Goal: Find specific page/section: Find specific page/section

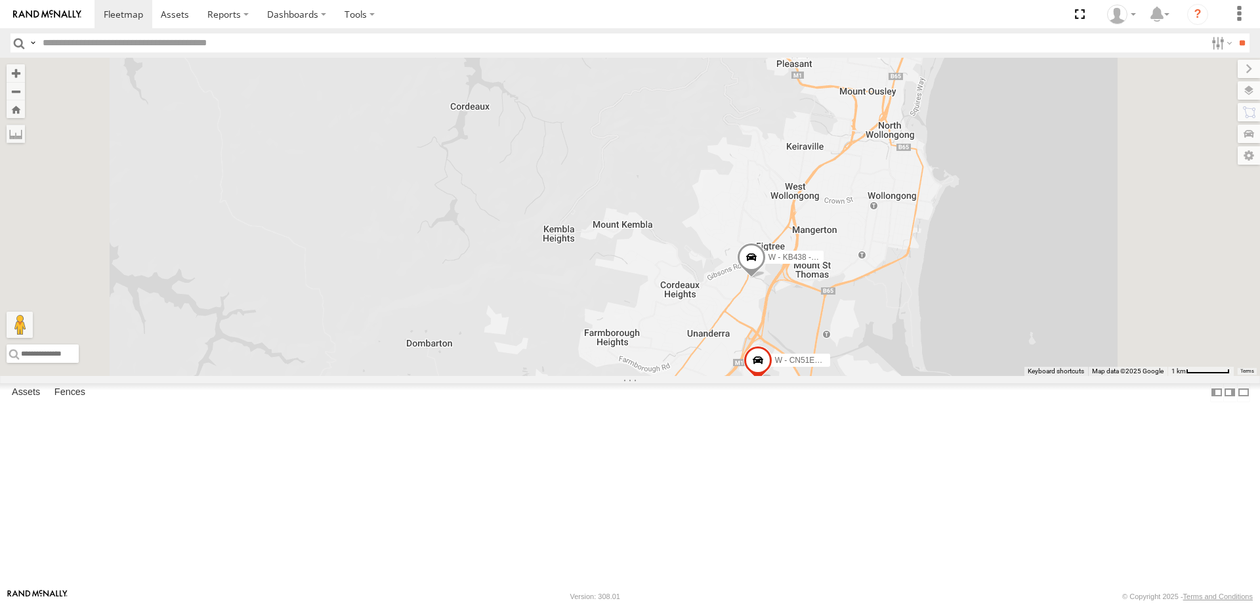
drag, startPoint x: 909, startPoint y: 373, endPoint x: 881, endPoint y: 358, distance: 31.1
click at [881, 358] on div "W - KB438 - Navarone Darjani W - CN51ES - Cameron Ashby W - CM32CA - Cam Duffie…" at bounding box center [630, 217] width 1260 height 318
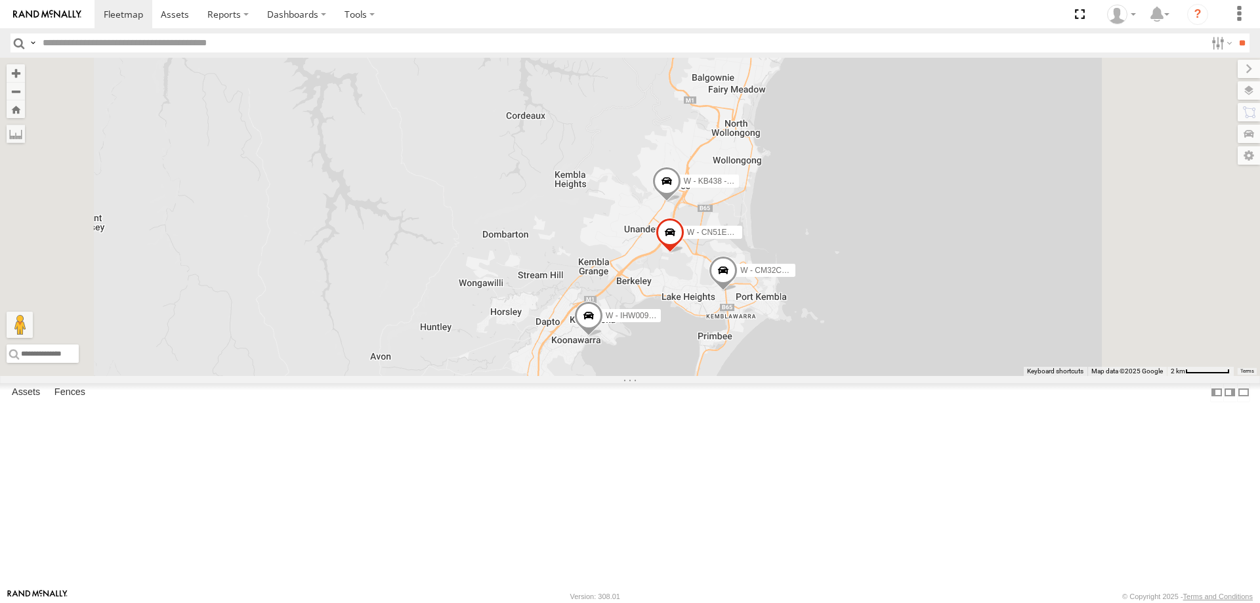
drag, startPoint x: 1036, startPoint y: 385, endPoint x: 982, endPoint y: 329, distance: 78.0
click at [989, 317] on div "W - KB438 - Navarone Darjani W - CN51ES - Cameron Ashby W - CM32CA - Cam Duffie…" at bounding box center [630, 217] width 1260 height 318
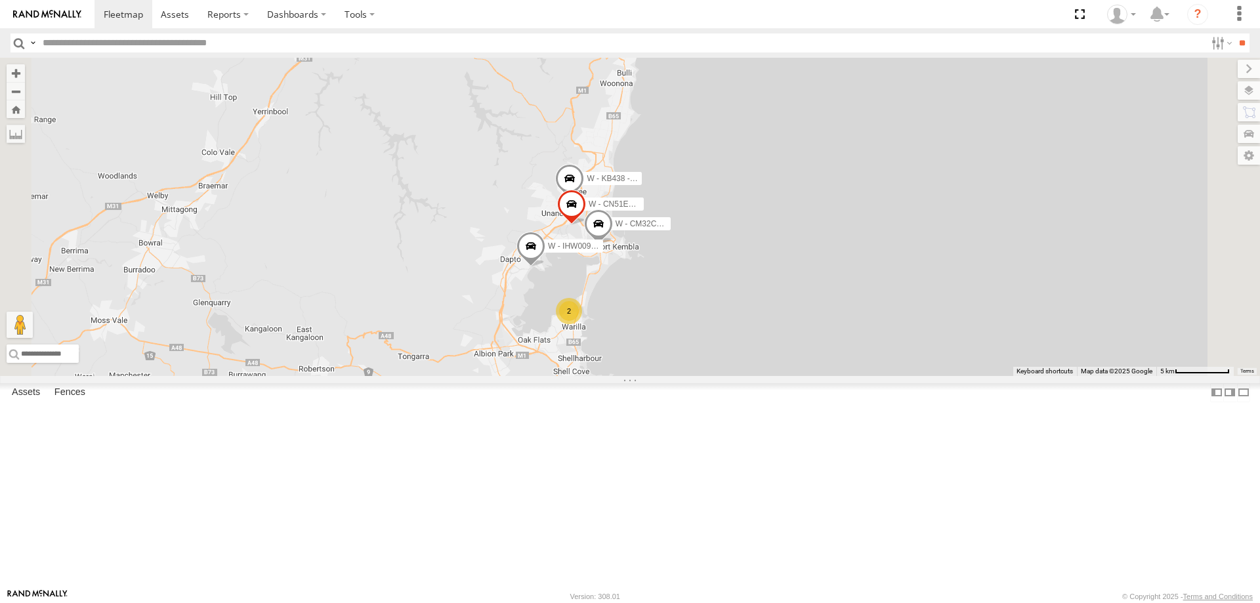
drag, startPoint x: 841, startPoint y: 399, endPoint x: 835, endPoint y: 398, distance: 6.7
click at [835, 376] on div "W - KB438 - Navarone Darjani W - CN51ES - Cameron Ashby W - CM32CA - Cam Duffie…" at bounding box center [630, 217] width 1260 height 318
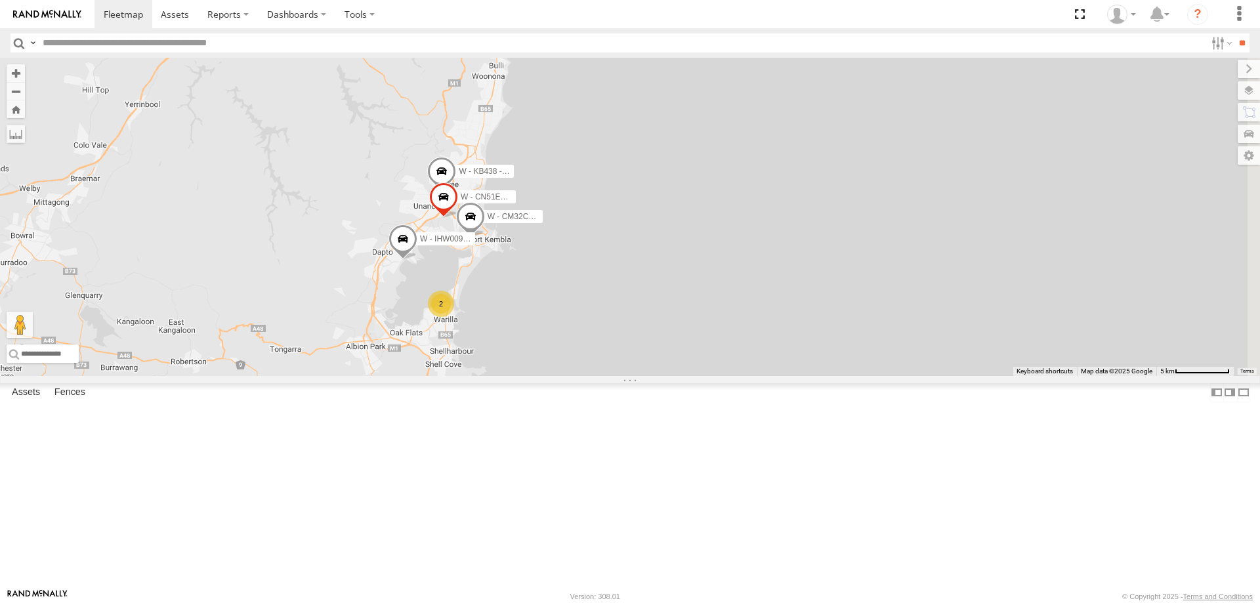
drag, startPoint x: 767, startPoint y: 266, endPoint x: 788, endPoint y: 458, distance: 193.5
click at [791, 376] on div "W - KB438 - Navarone Darjani W - CN51ES - Cameron Ashby W - CM32CA - Cam Duffie…" at bounding box center [630, 217] width 1260 height 318
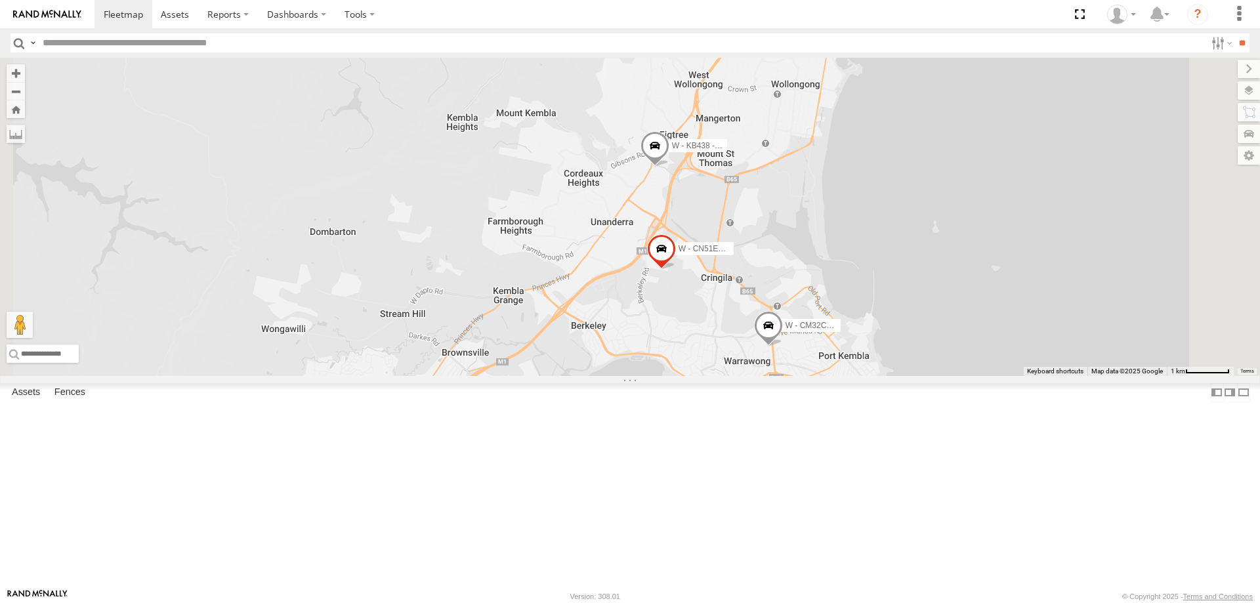
click at [669, 167] on span at bounding box center [655, 148] width 29 height 35
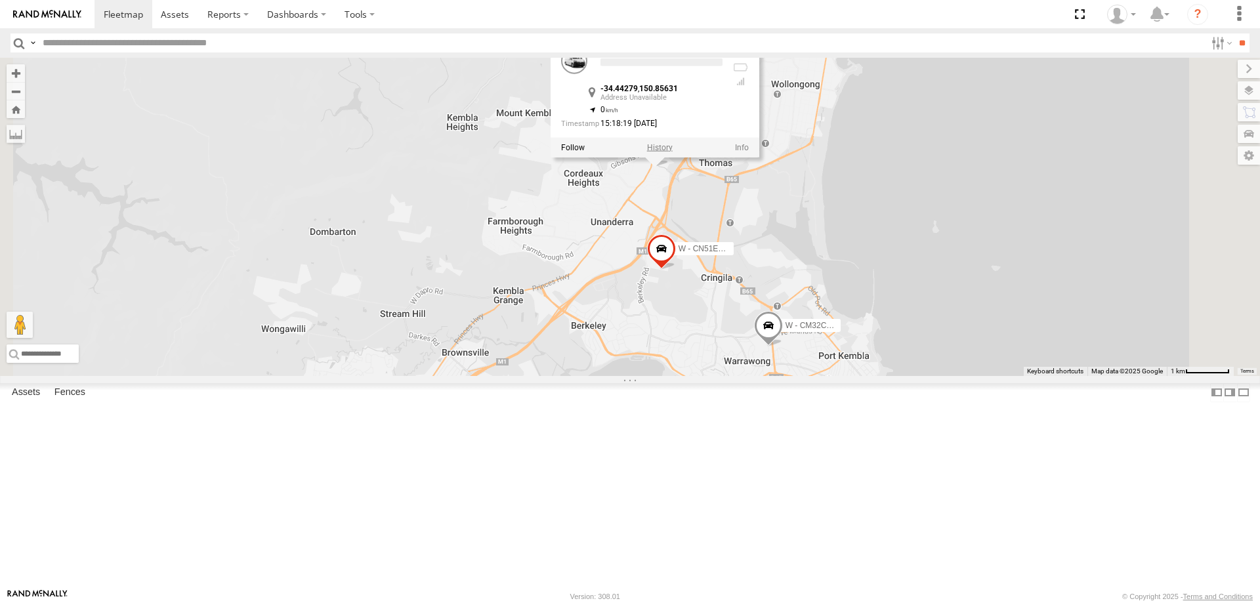
click at [673, 152] on label at bounding box center [660, 146] width 26 height 9
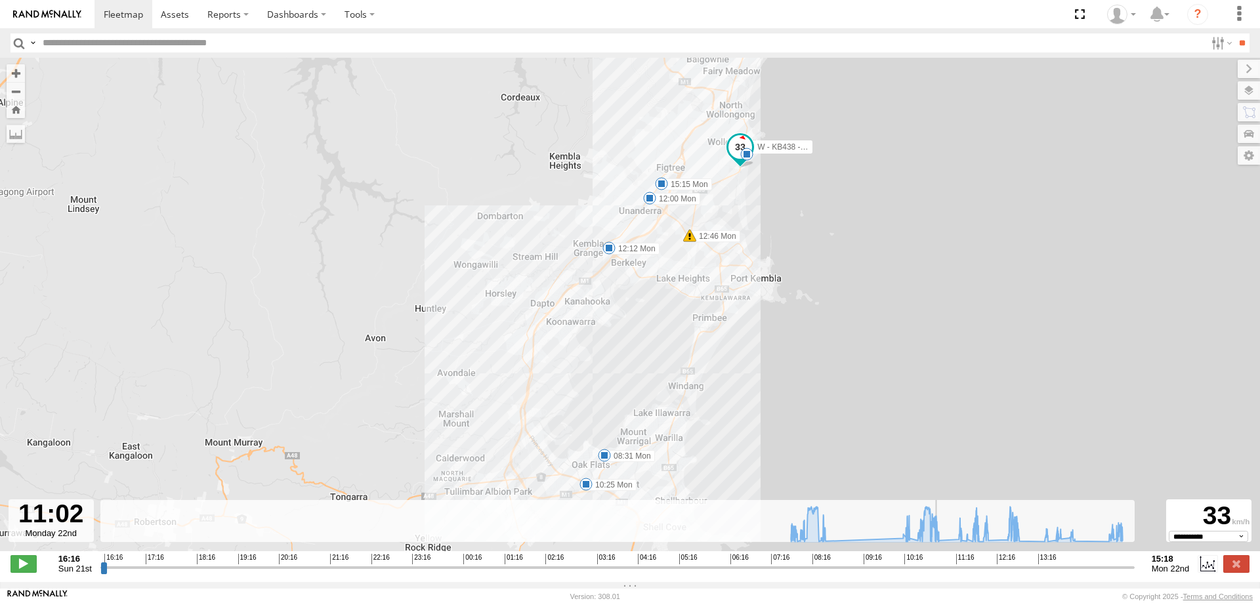
drag, startPoint x: 106, startPoint y: 576, endPoint x: 940, endPoint y: 565, distance: 834.2
click at [940, 565] on input "range" at bounding box center [617, 567] width 1034 height 12
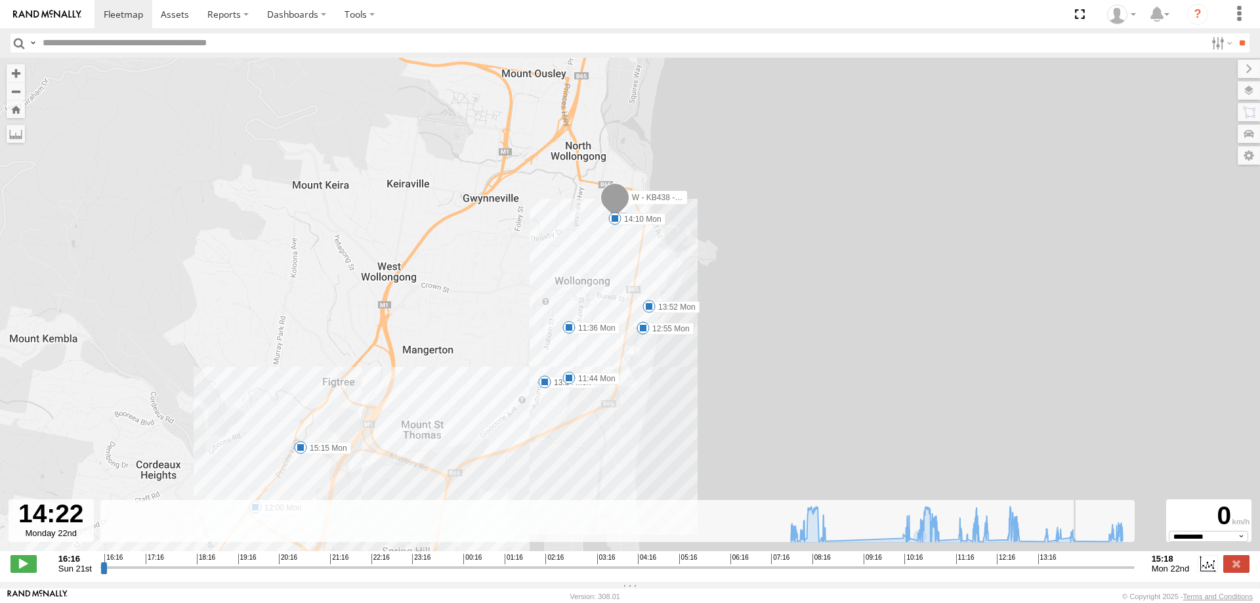
drag, startPoint x: 940, startPoint y: 573, endPoint x: 1089, endPoint y: 575, distance: 149.0
click at [1089, 574] on input "range" at bounding box center [617, 567] width 1034 height 12
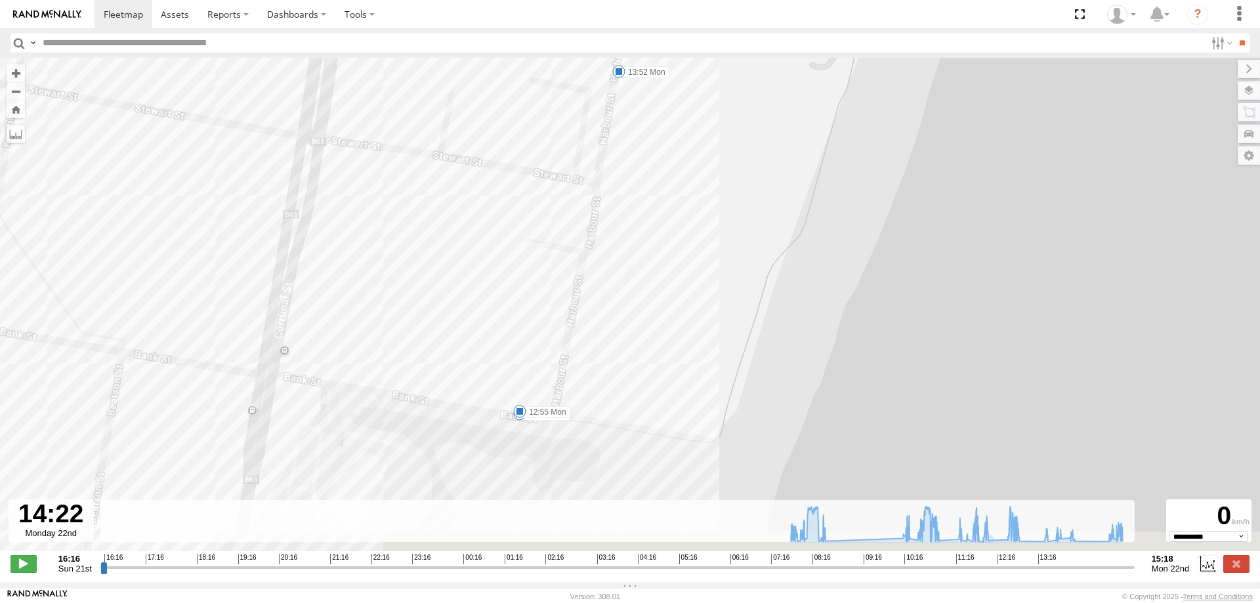
drag, startPoint x: 658, startPoint y: 381, endPoint x: 707, endPoint y: 209, distance: 178.7
click at [707, 209] on div "W - KB438 - Navarone Darjani 08:31 Mon 10:25 Mon 12:00 Mon 12:12 Mon 12:46 Mon …" at bounding box center [630, 311] width 1260 height 507
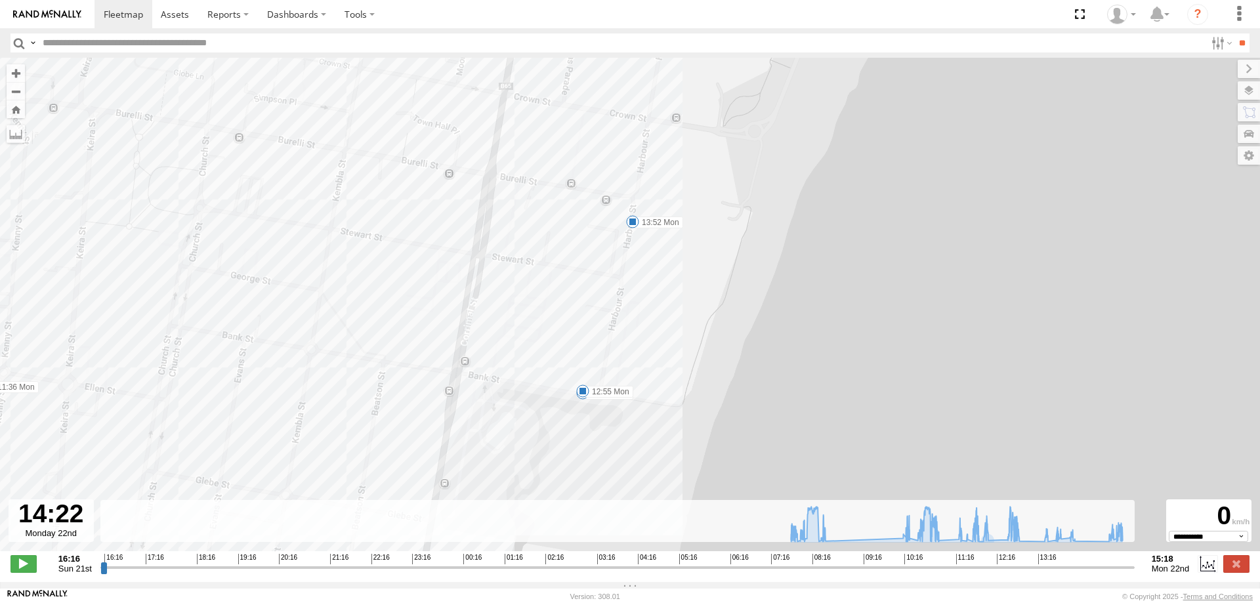
drag, startPoint x: 700, startPoint y: 241, endPoint x: 702, endPoint y: 428, distance: 187.0
click at [702, 431] on div "W - KB438 - Navarone Darjani 08:31 Mon 10:25 Mon 12:00 Mon 12:12 Mon 12:46 Mon …" at bounding box center [630, 311] width 1260 height 507
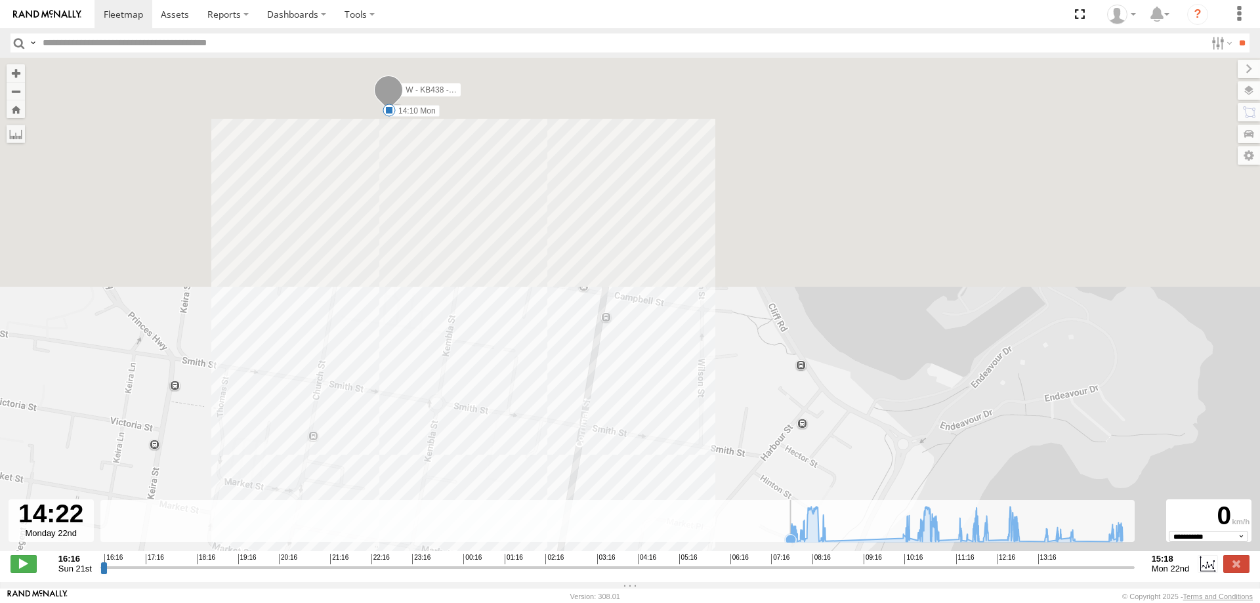
drag, startPoint x: 566, startPoint y: 326, endPoint x: 607, endPoint y: 532, distance: 209.4
click at [607, 532] on div "← Move left → Move right ↑ Move up ↓ Move down + Zoom in - Zoom out Home Jump l…" at bounding box center [630, 320] width 1260 height 524
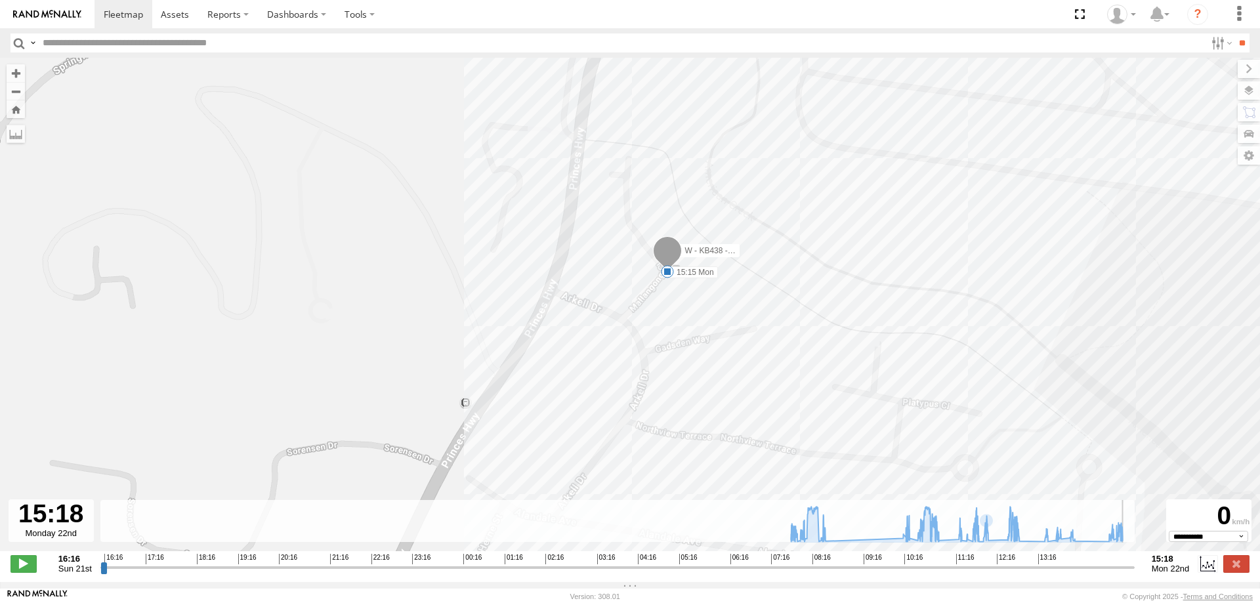
drag, startPoint x: 1089, startPoint y: 575, endPoint x: 1164, endPoint y: 576, distance: 74.8
type input "**********"
click at [1135, 574] on input "range" at bounding box center [617, 567] width 1034 height 12
drag, startPoint x: 172, startPoint y: 14, endPoint x: 146, endPoint y: 12, distance: 25.7
click at [170, 14] on span at bounding box center [175, 14] width 28 height 12
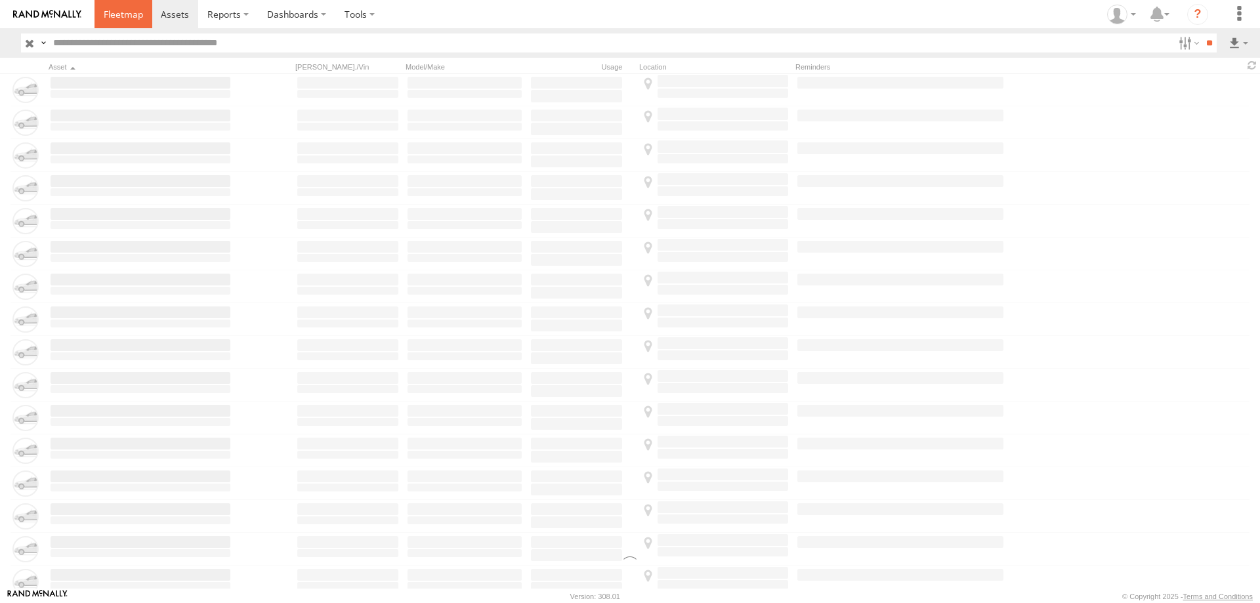
click at [126, 16] on span at bounding box center [123, 14] width 39 height 12
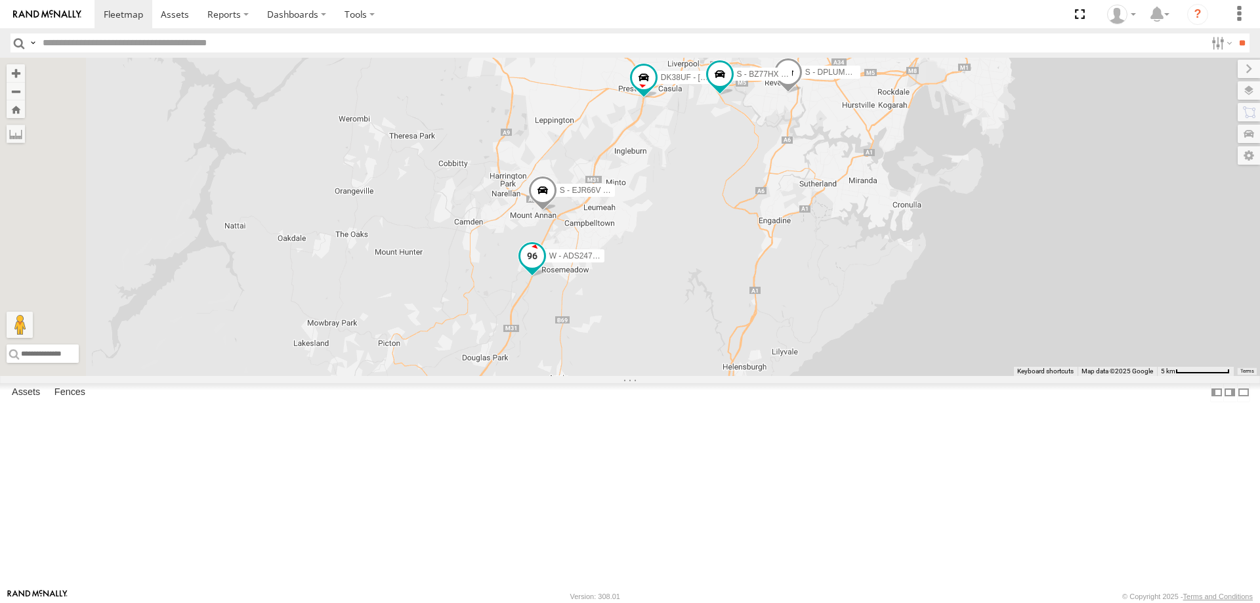
click at [544, 268] on span at bounding box center [532, 256] width 24 height 24
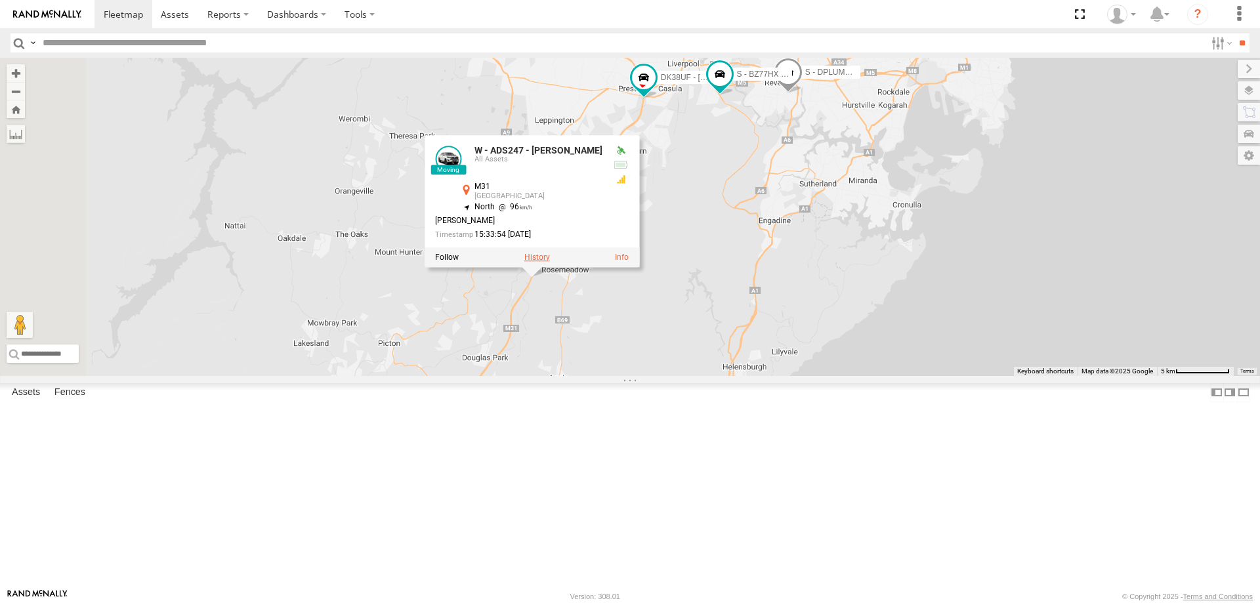
click at [550, 262] on label at bounding box center [537, 257] width 26 height 9
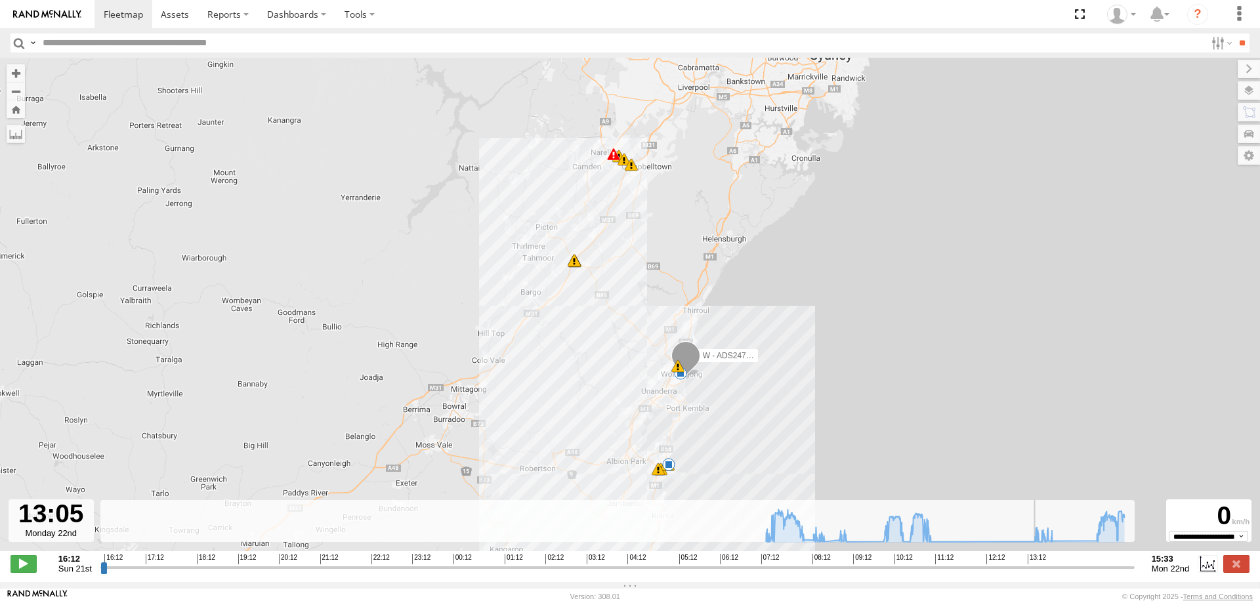
drag, startPoint x: 106, startPoint y: 573, endPoint x: 881, endPoint y: 528, distance: 776.4
click at [1021, 574] on input "range" at bounding box center [617, 567] width 1034 height 12
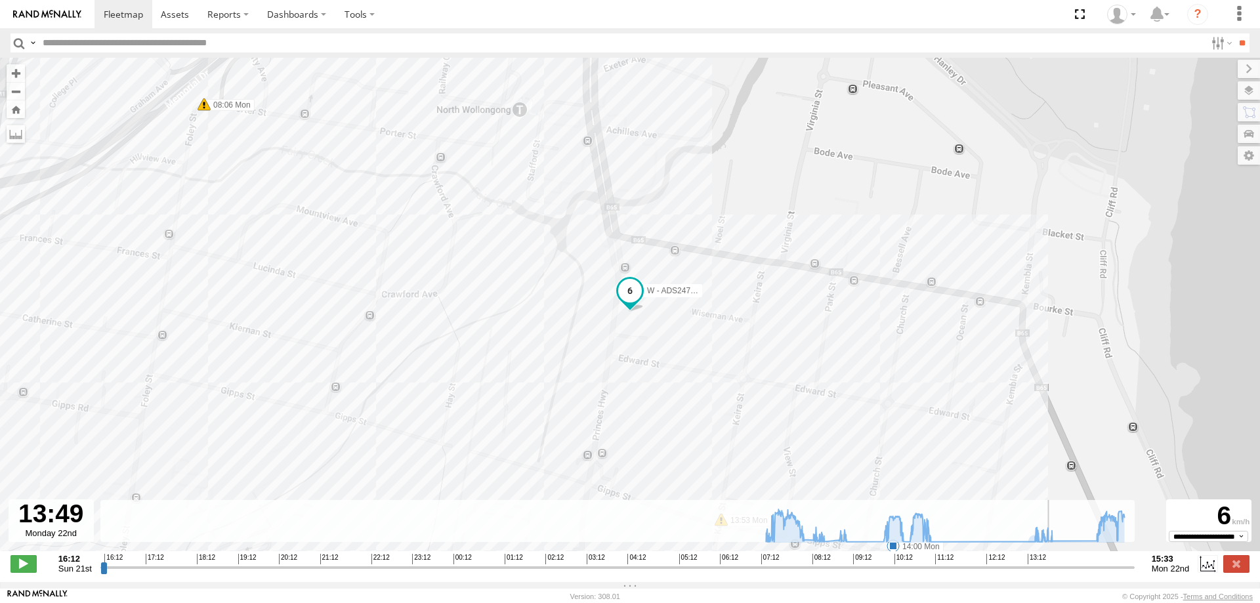
drag, startPoint x: 1023, startPoint y: 576, endPoint x: 803, endPoint y: 413, distance: 273.0
click at [1054, 574] on input "range" at bounding box center [617, 567] width 1034 height 12
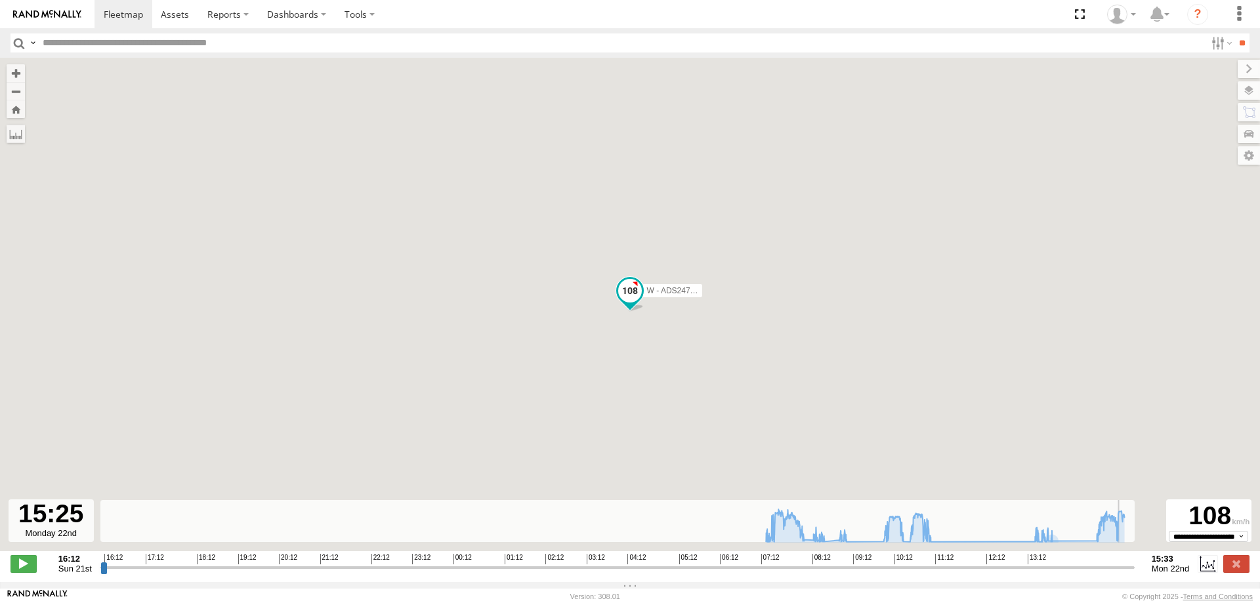
drag, startPoint x: 1055, startPoint y: 573, endPoint x: 1028, endPoint y: 488, distance: 89.5
type input "**********"
click at [1128, 565] on input "range" at bounding box center [617, 567] width 1034 height 12
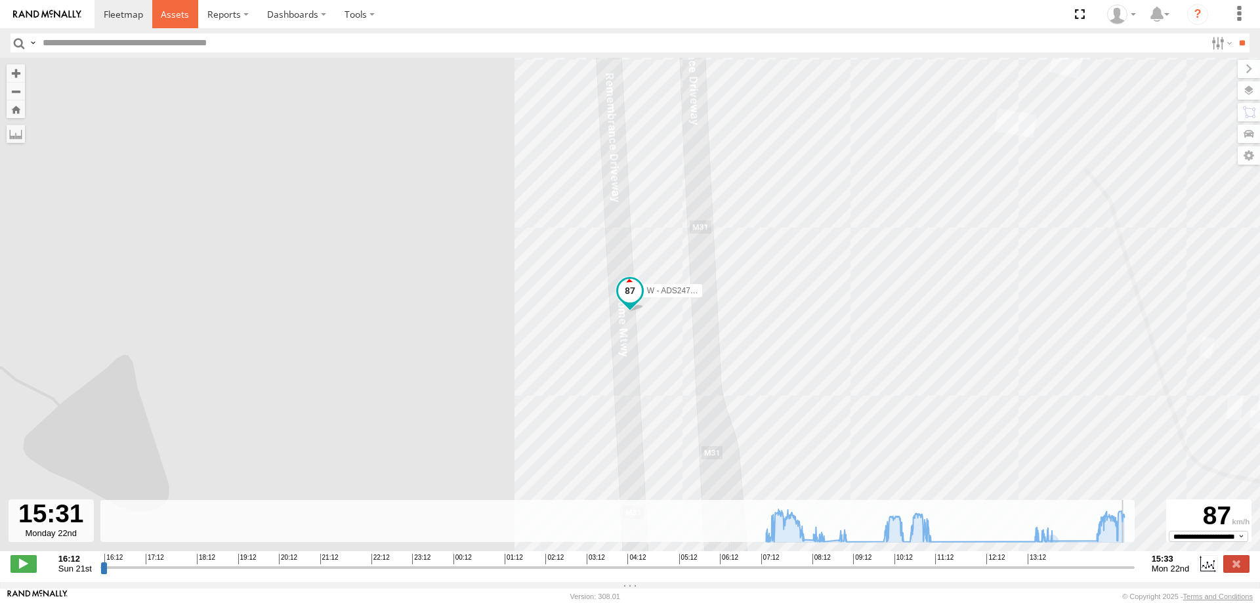
click at [176, 7] on link at bounding box center [175, 14] width 47 height 28
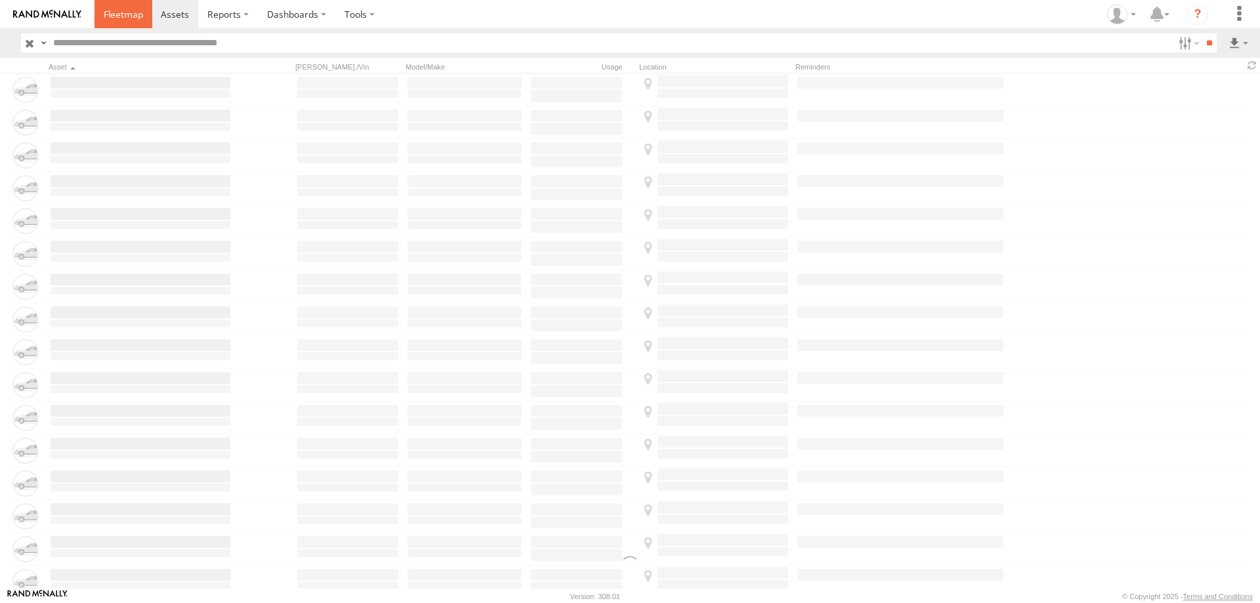
drag, startPoint x: 127, startPoint y: 11, endPoint x: 136, endPoint y: 1, distance: 13.0
click at [129, 11] on span at bounding box center [123, 14] width 39 height 12
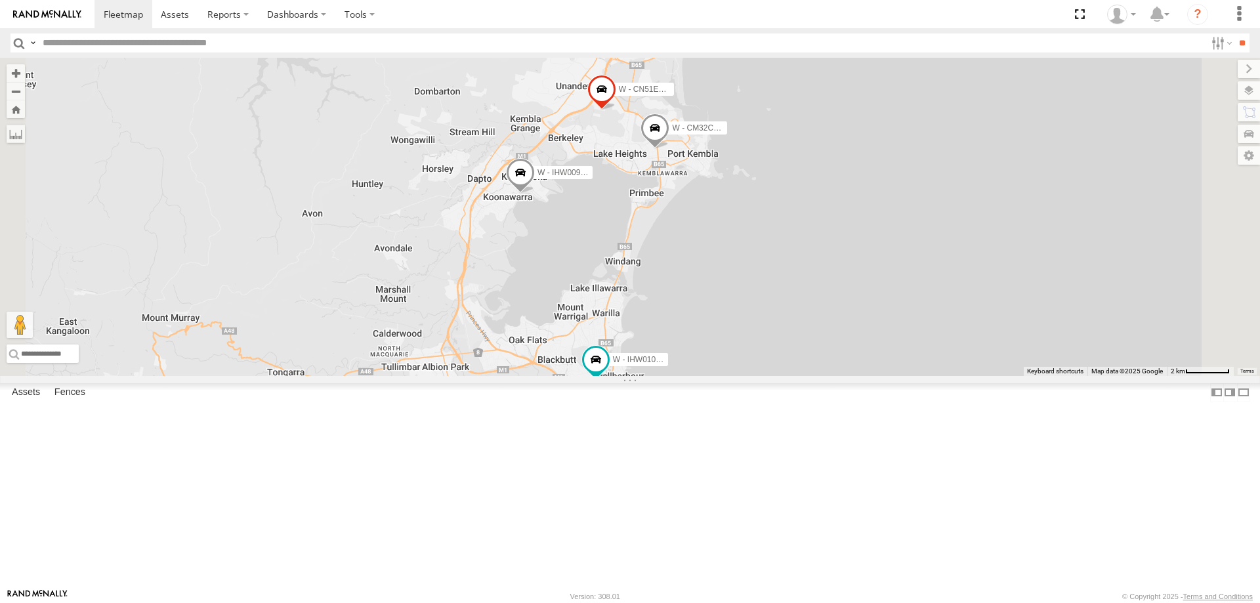
drag, startPoint x: 949, startPoint y: 334, endPoint x: 934, endPoint y: 381, distance: 49.6
click at [934, 376] on div "B - DG93WL - Josh Fahd EWU96U - Daniel Byrne S - CX54VJ - Adrian Hodson W - IHW…" at bounding box center [630, 217] width 1260 height 318
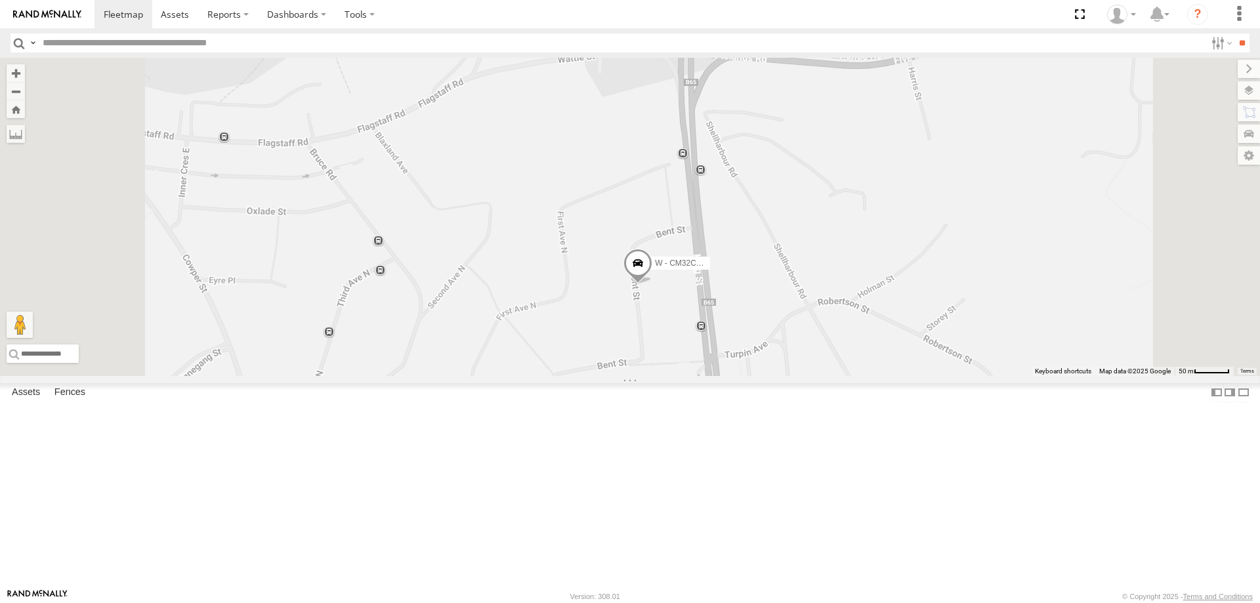
click at [652, 284] on span at bounding box center [637, 265] width 29 height 35
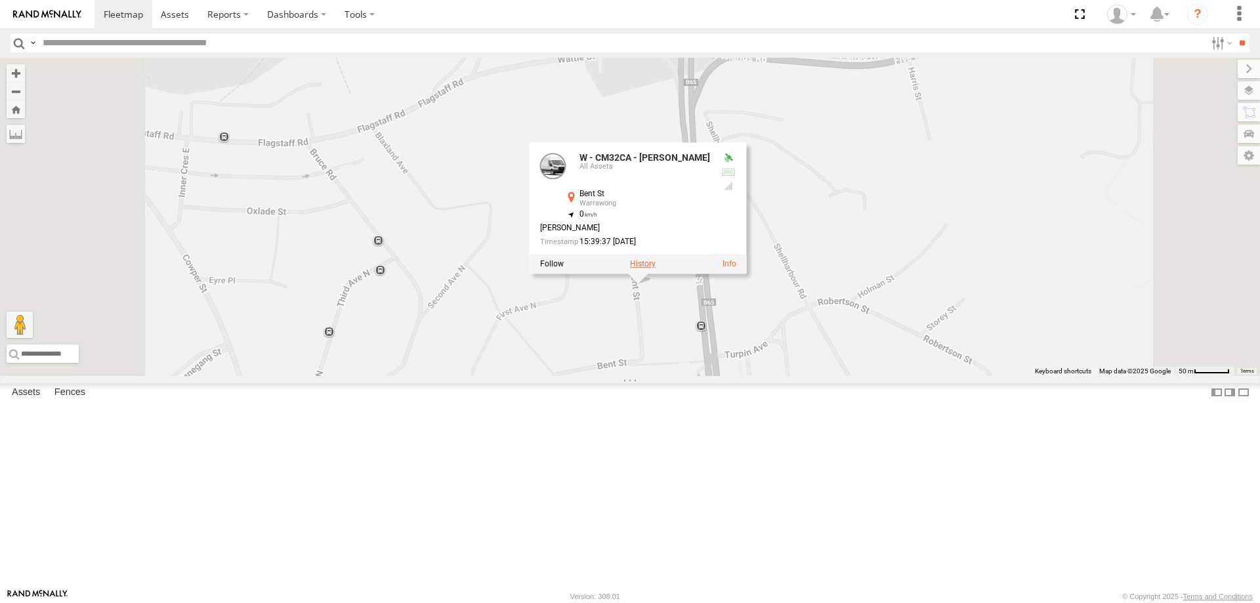
click at [656, 268] on label at bounding box center [643, 263] width 26 height 9
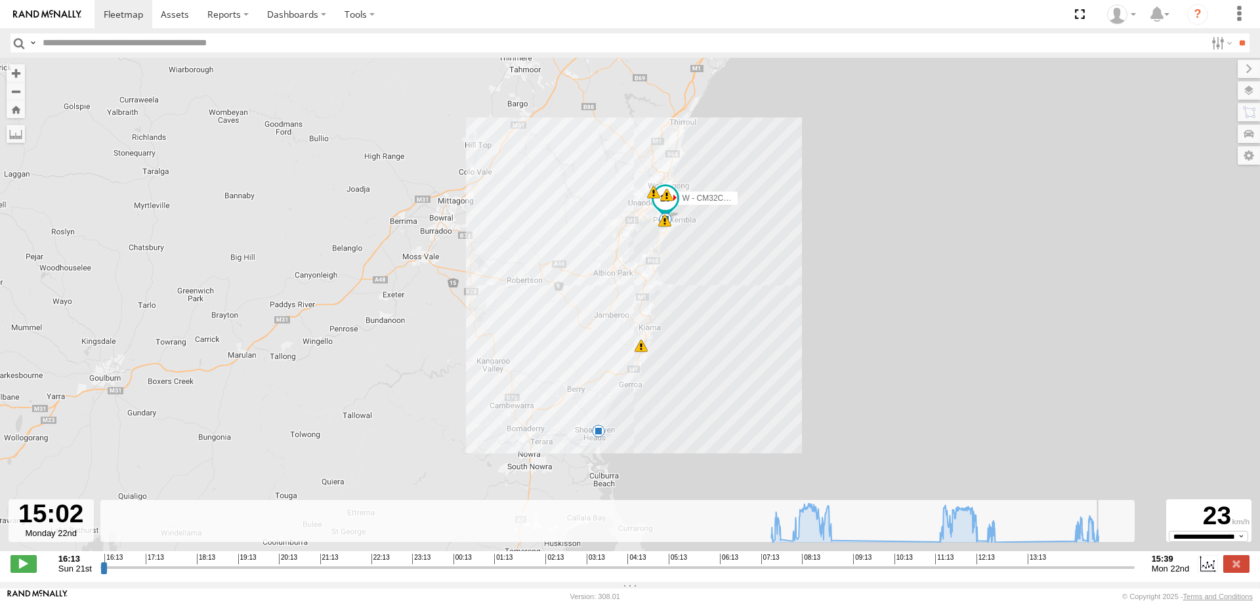
drag, startPoint x: 102, startPoint y: 572, endPoint x: 1103, endPoint y: 583, distance: 1000.9
click at [1103, 574] on input "range" at bounding box center [617, 567] width 1034 height 12
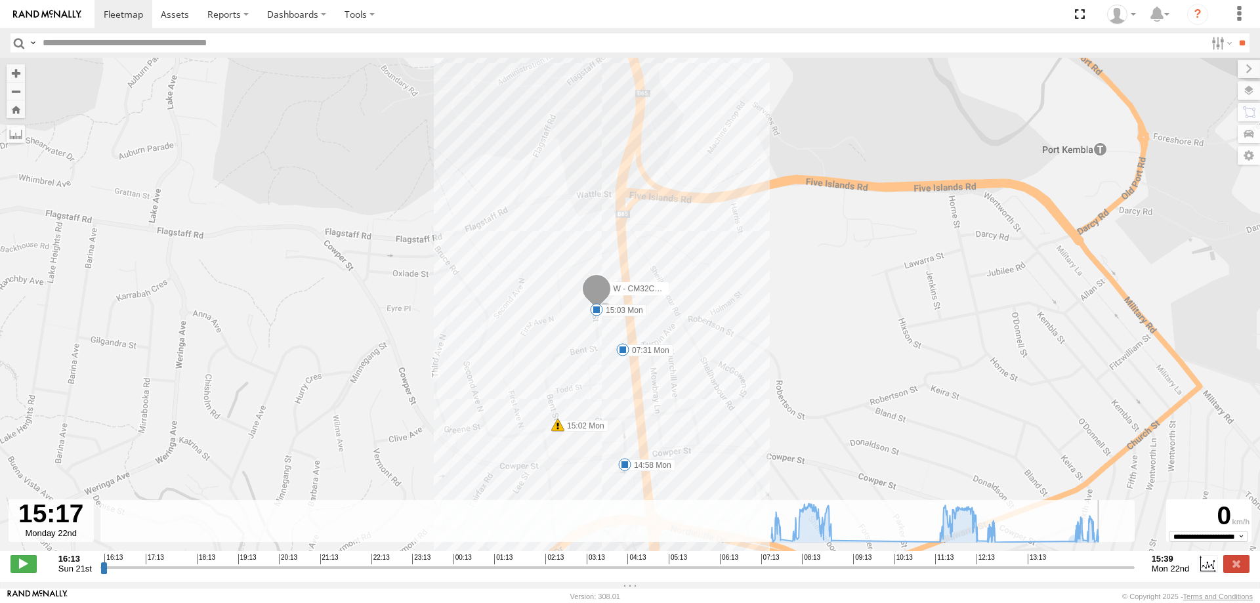
drag, startPoint x: 1104, startPoint y: 570, endPoint x: 971, endPoint y: 421, distance: 199.9
type input "**********"
click at [1114, 568] on input "range" at bounding box center [617, 567] width 1034 height 12
click at [179, 16] on span at bounding box center [175, 14] width 28 height 12
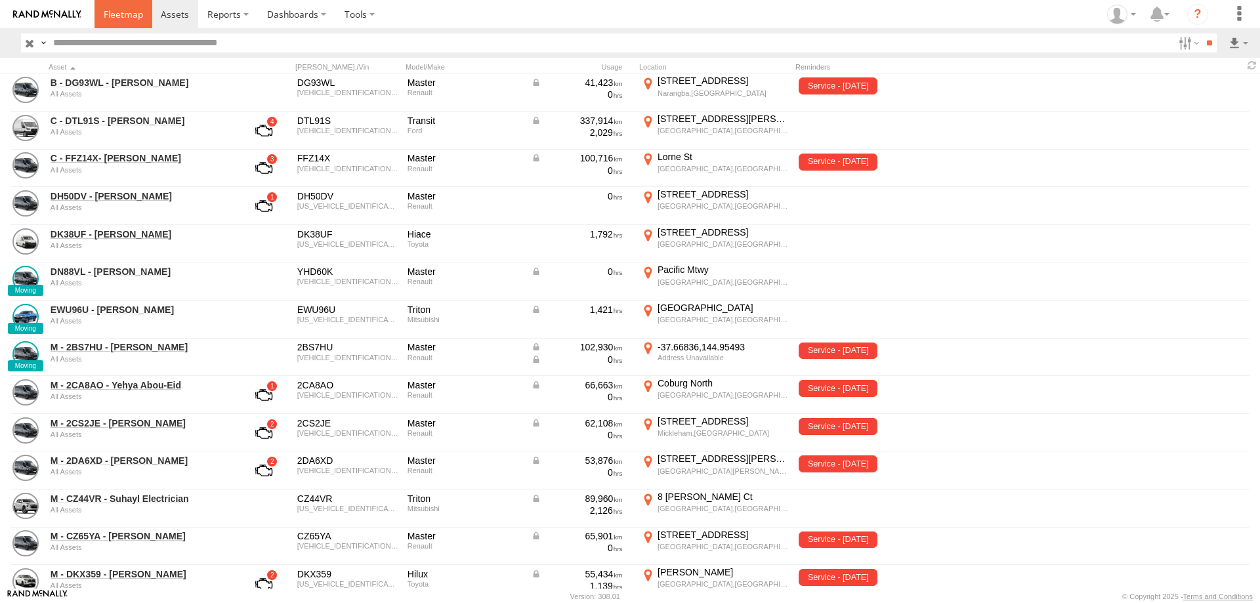
click at [117, 12] on span at bounding box center [123, 14] width 39 height 12
